Goal: Information Seeking & Learning: Learn about a topic

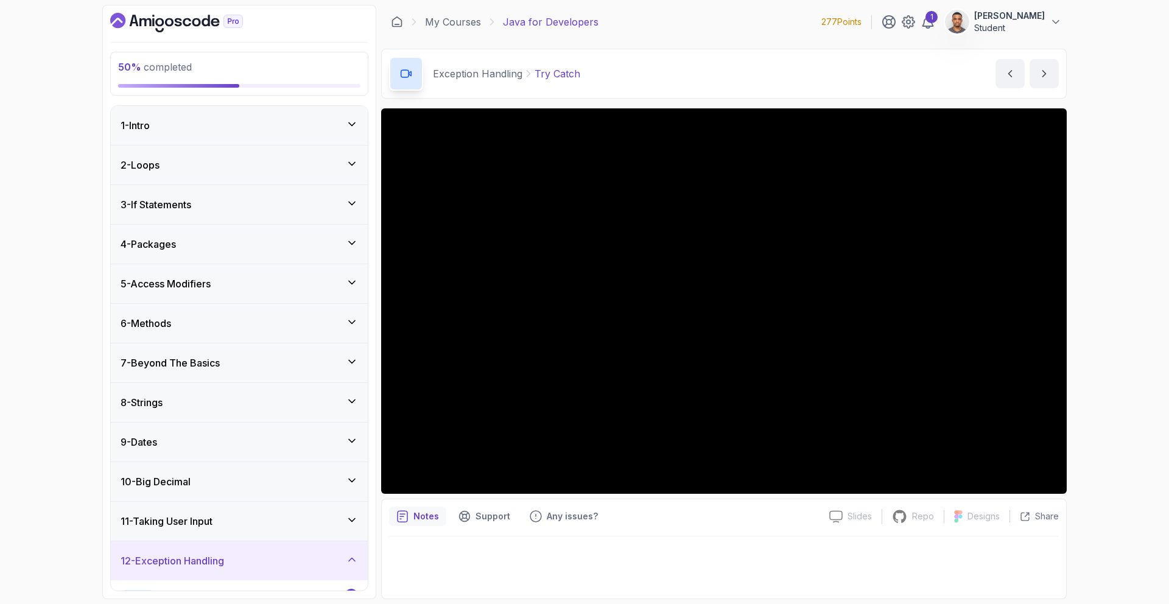
scroll to position [401, 0]
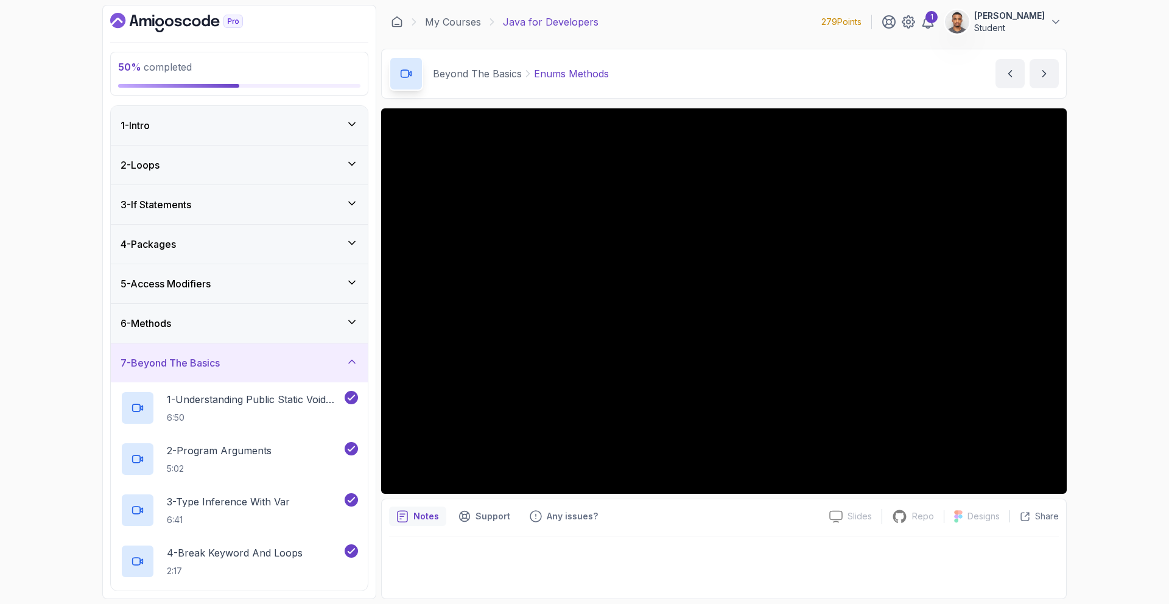
click at [196, 364] on h3 "7 - Beyond The Basics" at bounding box center [170, 363] width 99 height 15
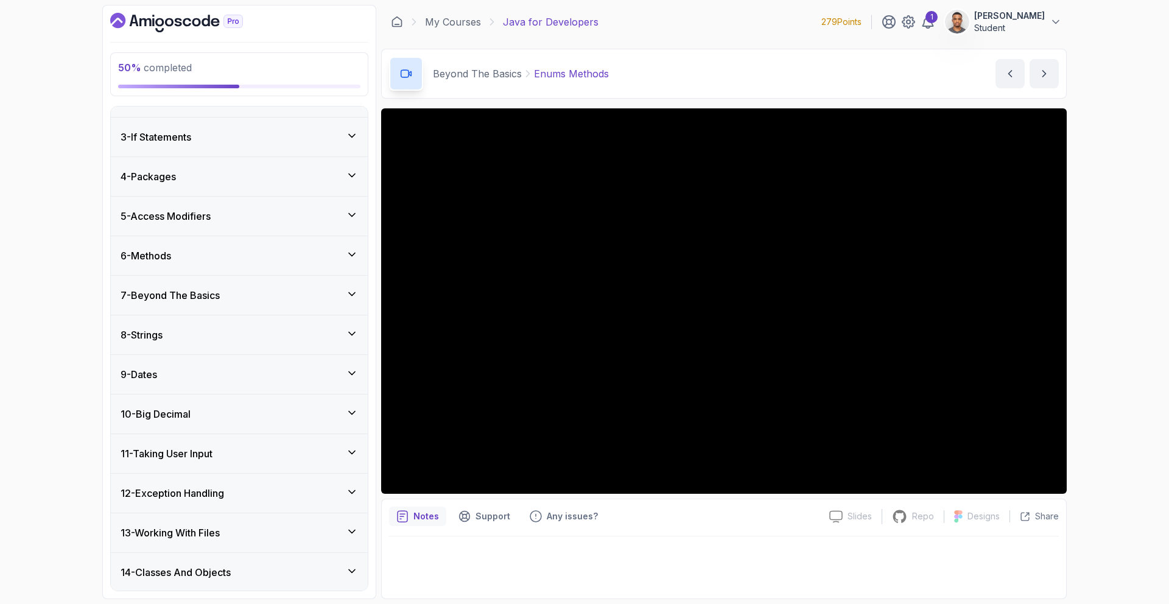
scroll to position [238, 0]
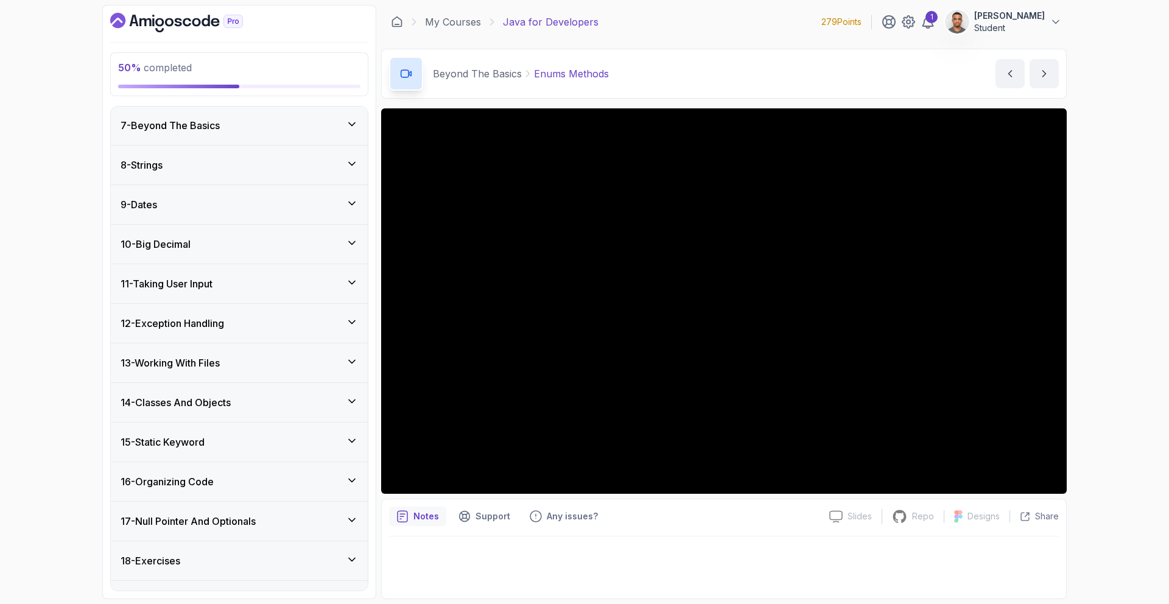
click at [197, 363] on h3 "13 - Working With Files" at bounding box center [170, 363] width 99 height 15
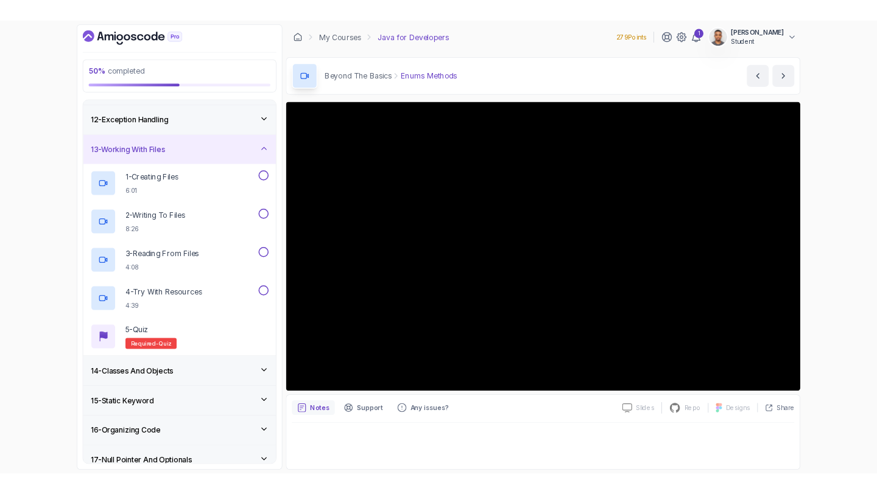
scroll to position [160, 0]
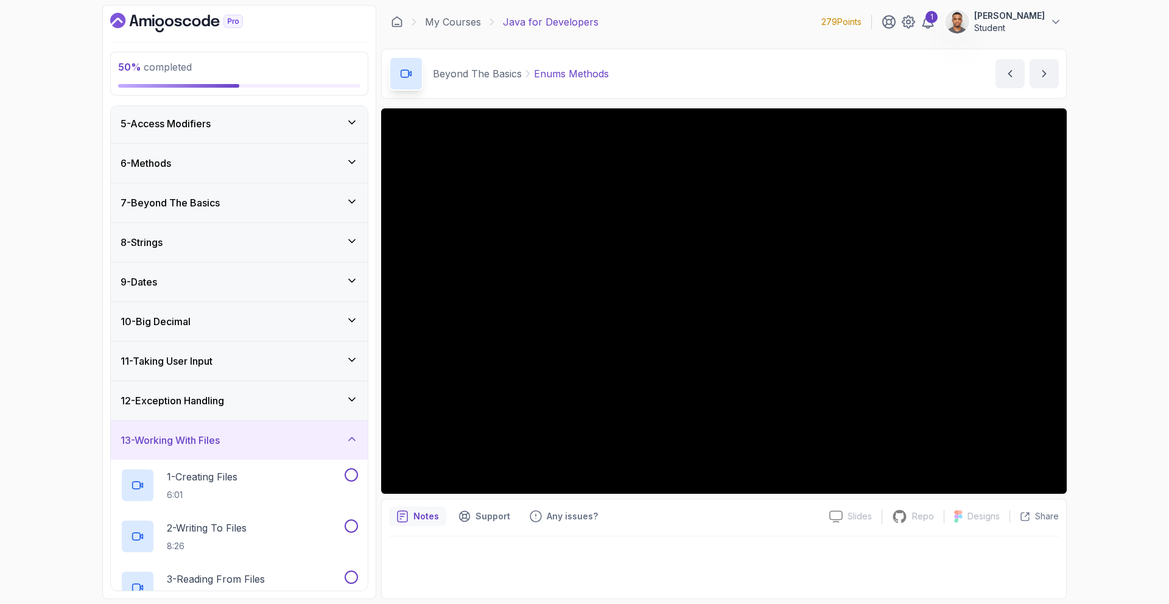
click at [232, 440] on div "13 - Working With Files" at bounding box center [239, 440] width 237 height 15
